Goal: Information Seeking & Learning: Find contact information

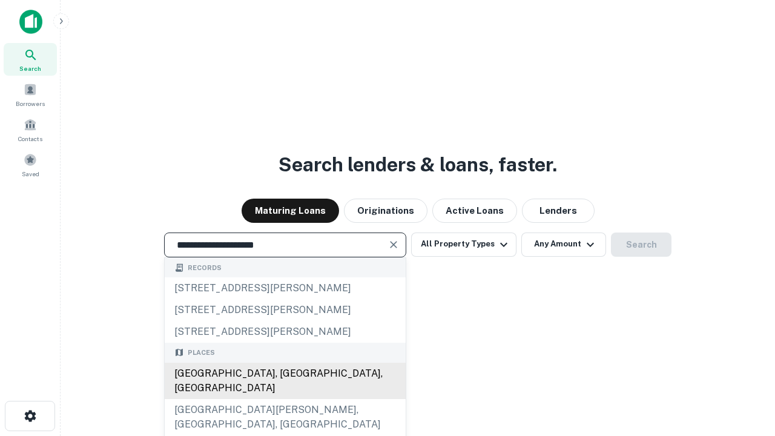
click at [285, 399] on div "Santa Monica, CA, USA" at bounding box center [285, 381] width 241 height 36
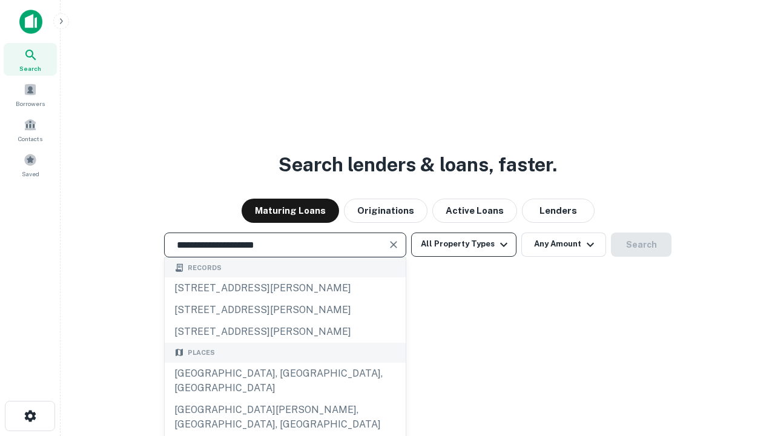
click at [464, 244] on button "All Property Types" at bounding box center [463, 244] width 105 height 24
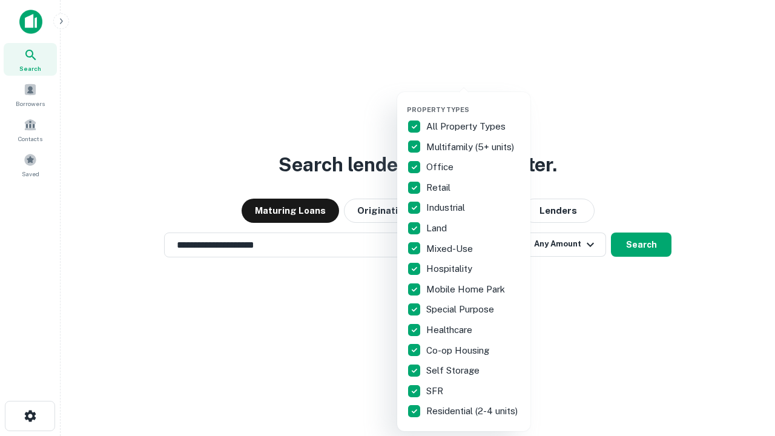
type input "**********"
click at [473, 102] on button "button" at bounding box center [473, 102] width 133 height 1
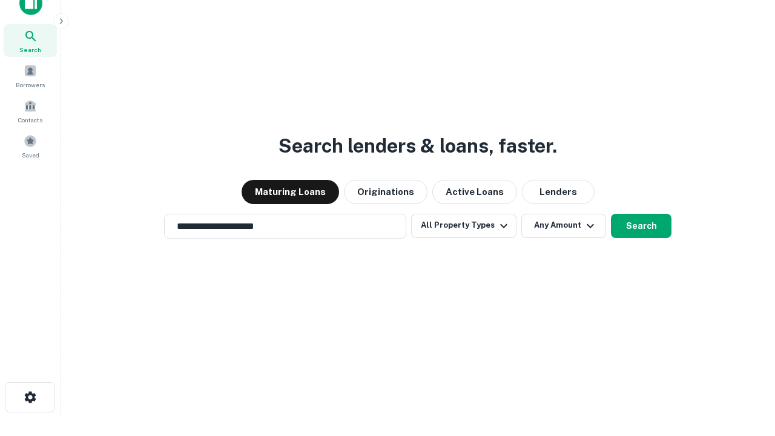
scroll to position [7, 146]
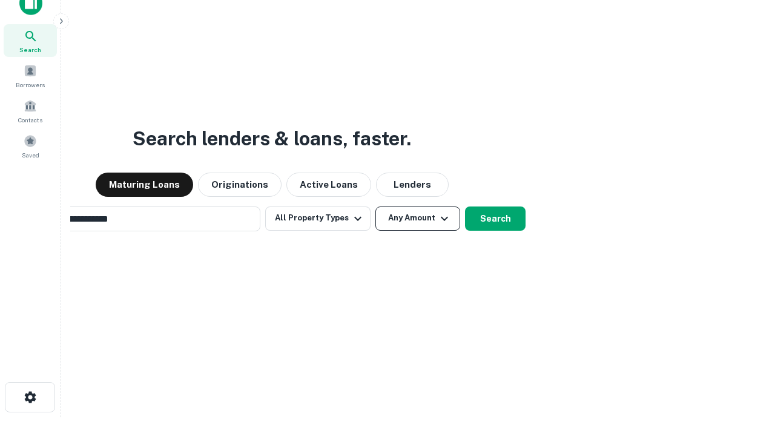
click at [375, 206] on button "Any Amount" at bounding box center [417, 218] width 85 height 24
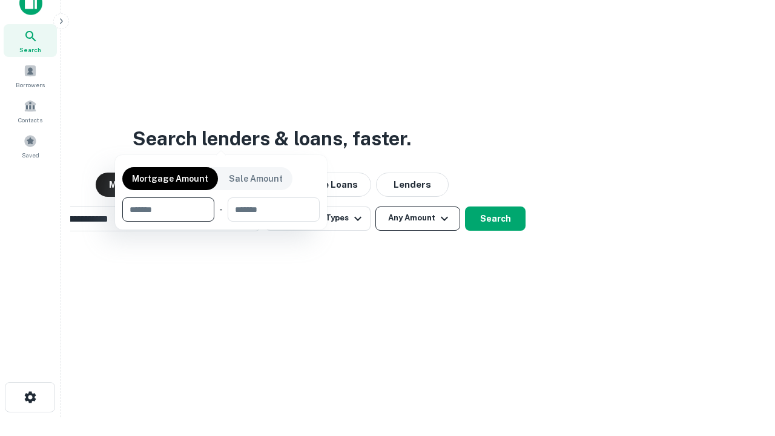
scroll to position [87, 343]
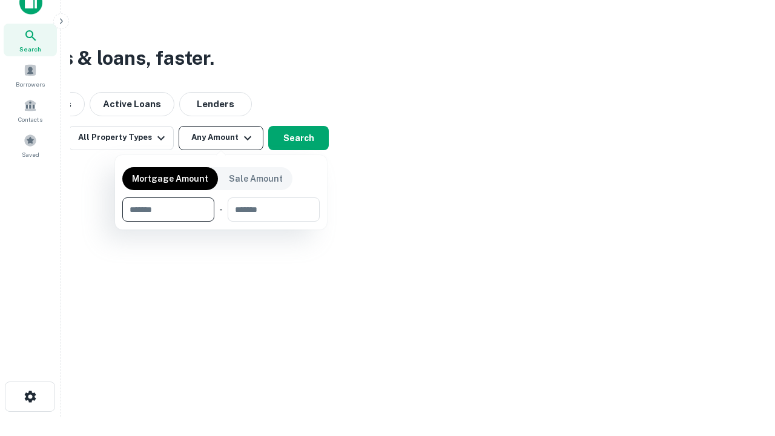
type input "*******"
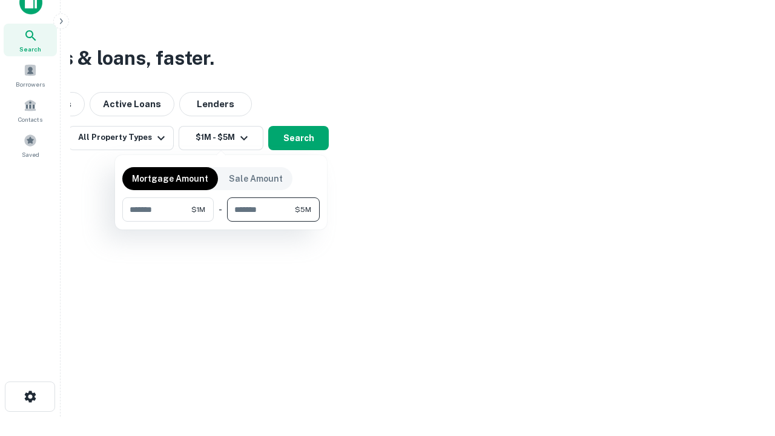
type input "*******"
click at [221, 222] on button "button" at bounding box center [220, 222] width 197 height 1
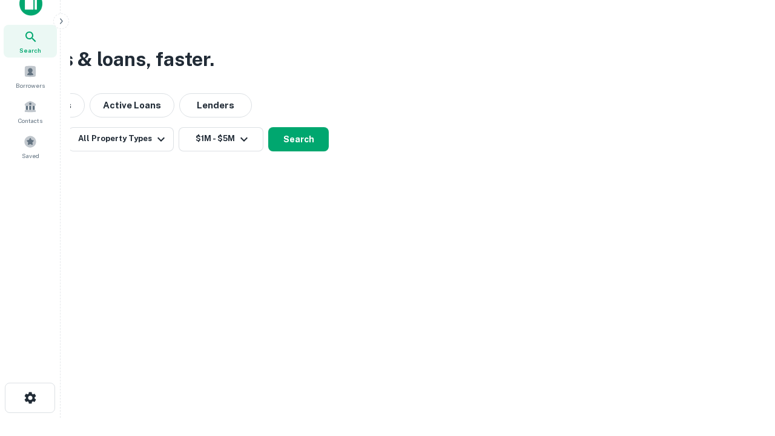
scroll to position [7, 223]
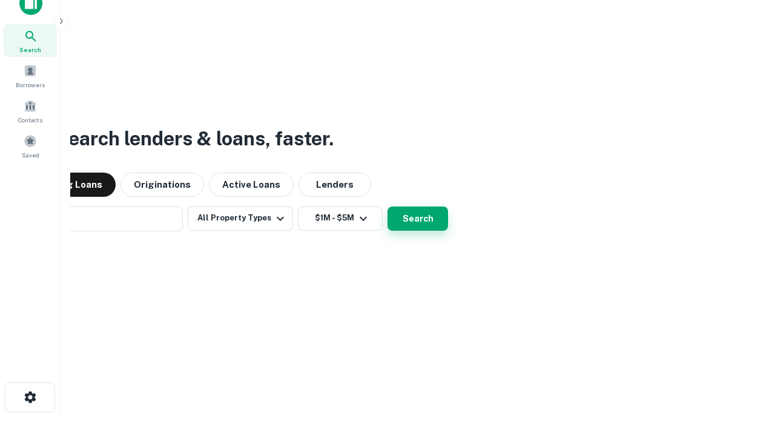
click at [387, 206] on button "Search" at bounding box center [417, 218] width 61 height 24
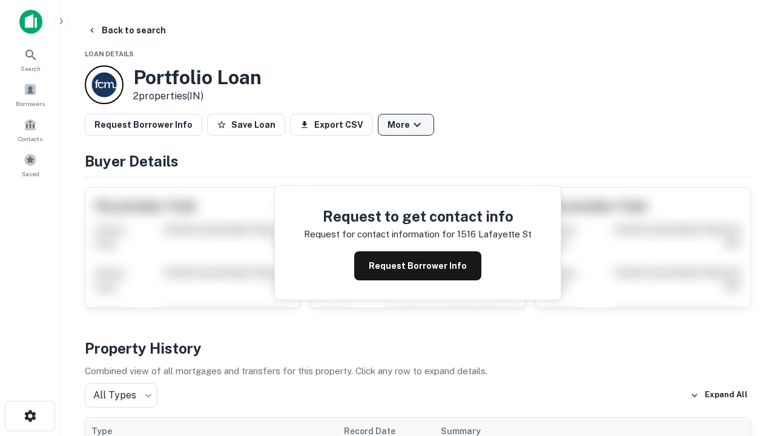
click at [406, 125] on button "More" at bounding box center [406, 125] width 56 height 22
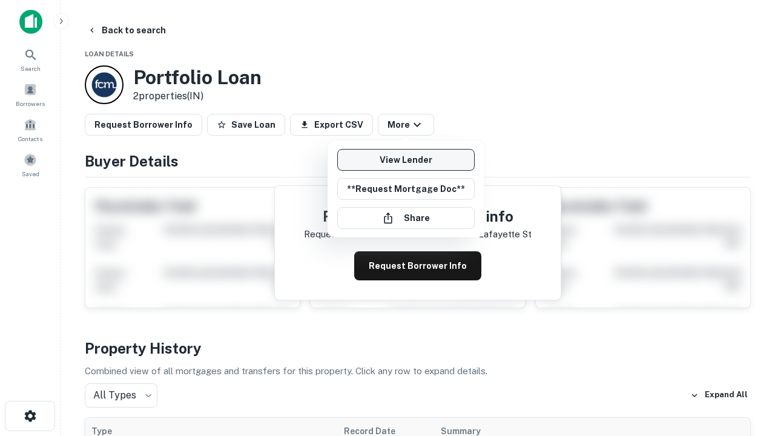
click at [406, 160] on link "View Lender" at bounding box center [405, 160] width 137 height 22
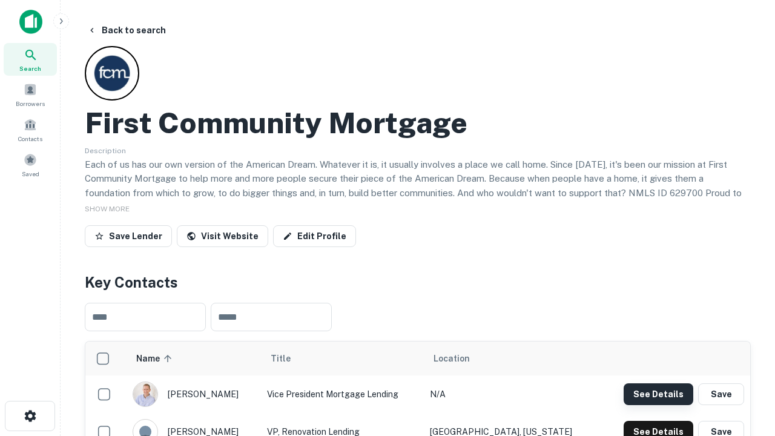
click at [658, 393] on button "See Details" at bounding box center [659, 394] width 70 height 22
click at [30, 416] on icon "button" at bounding box center [30, 416] width 15 height 15
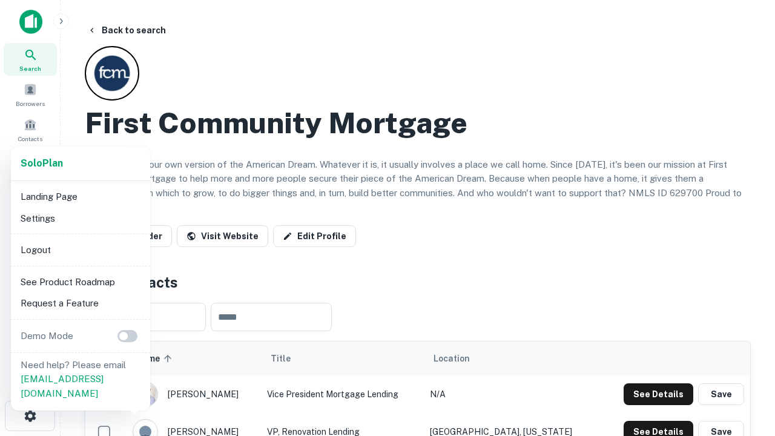
click at [80, 249] on li "Logout" at bounding box center [81, 250] width 130 height 22
